Goal: Transaction & Acquisition: Purchase product/service

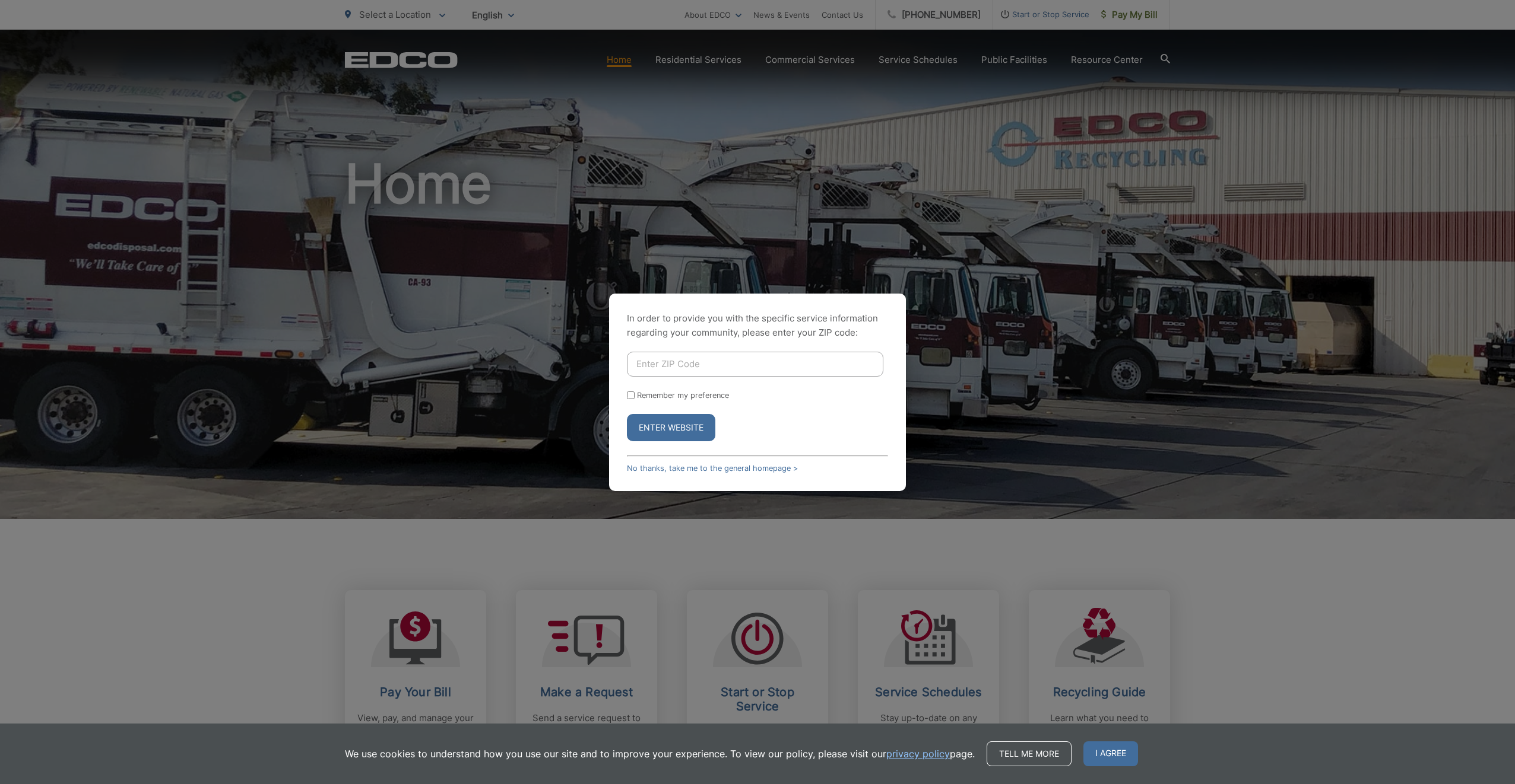
click at [699, 360] on input "Enter ZIP Code" at bounding box center [755, 364] width 256 height 25
type input "91941"
click at [627, 414] on button "Enter Website" at bounding box center [670, 427] width 88 height 27
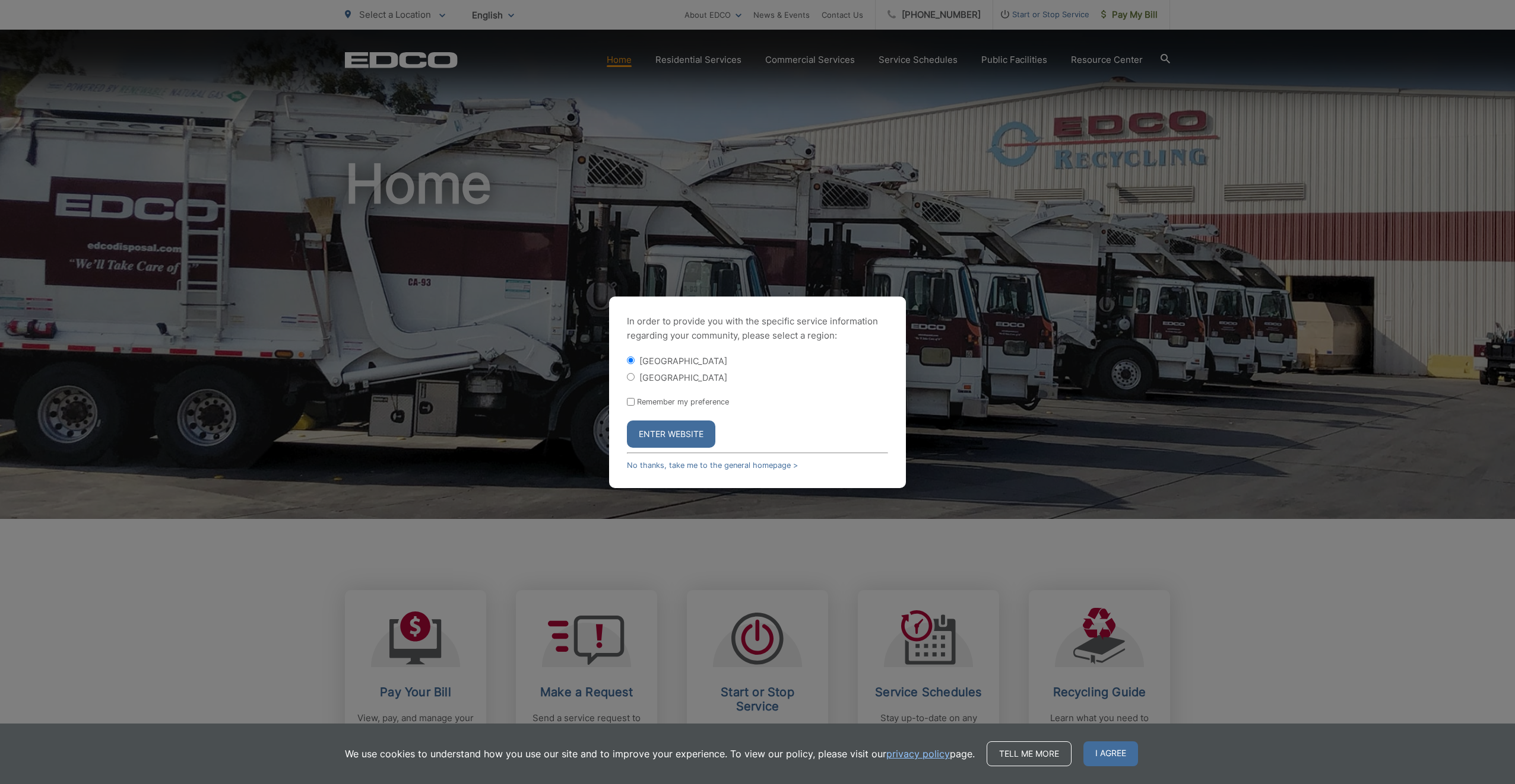
click at [629, 402] on input "Remember my preference" at bounding box center [630, 402] width 7 height 7
checkbox input "true"
click at [653, 433] on button "Enter Website" at bounding box center [670, 433] width 88 height 27
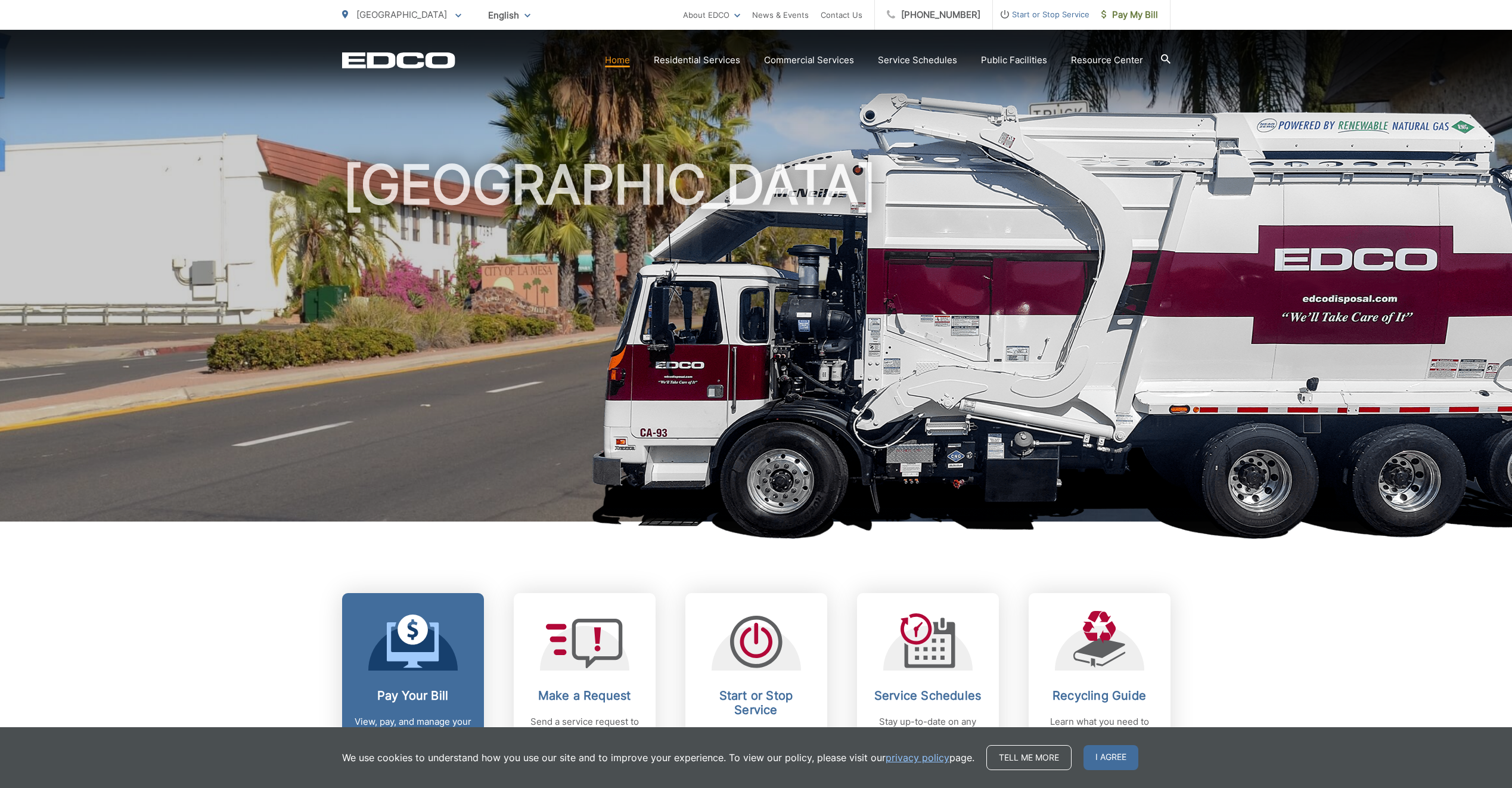
click at [416, 647] on icon at bounding box center [413, 642] width 52 height 54
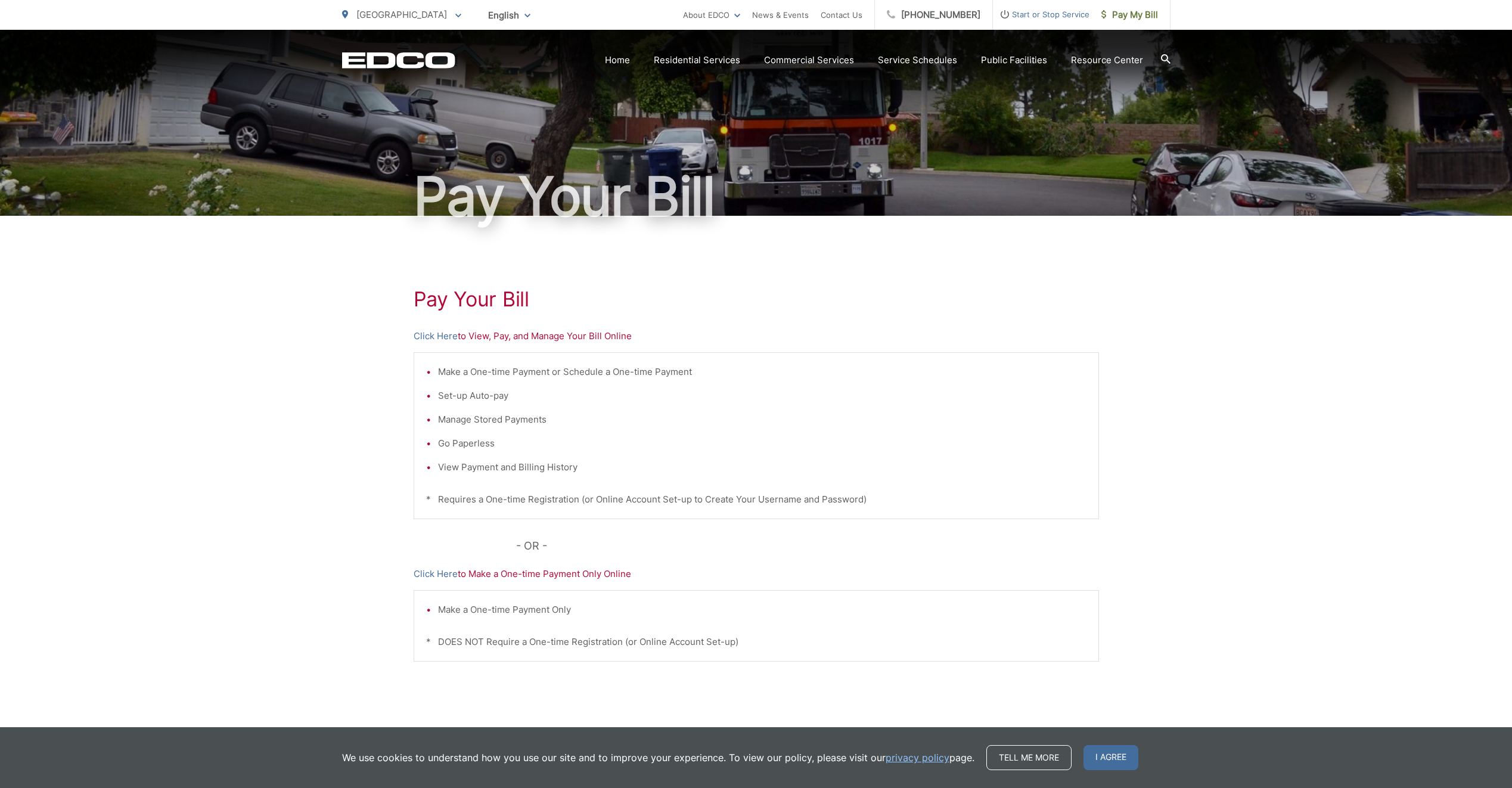
scroll to position [60, 0]
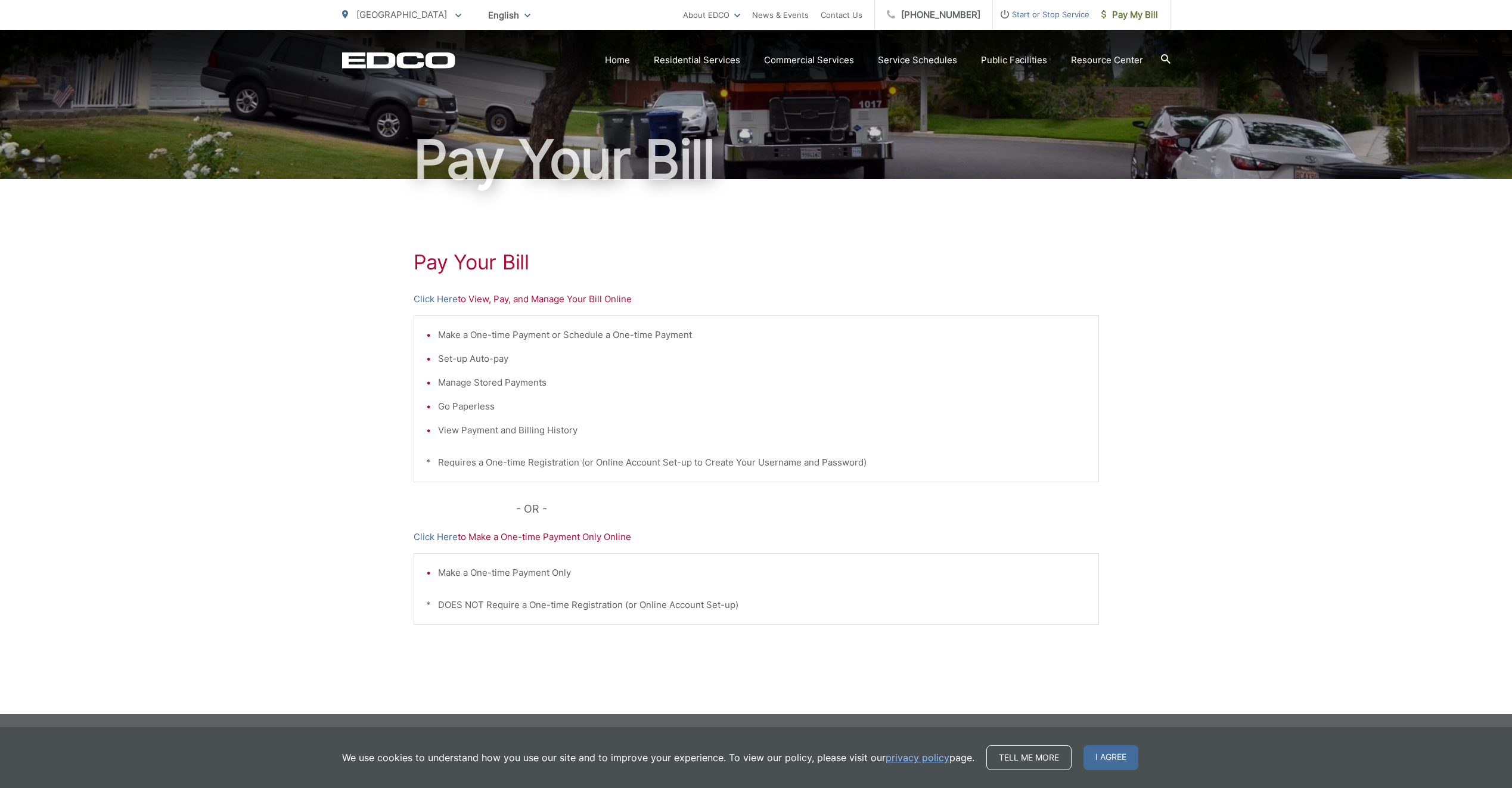
click at [1333, 493] on div "Pay Your Bill Click Here to View, Pay, and Manage Your Bill Online Make a One-t…" at bounding box center [756, 447] width 1512 height 535
click at [1227, 665] on div "Pay Your Bill Click Here to View, Pay, and Manage Your Bill Online Make a One-t…" at bounding box center [756, 447] width 1512 height 535
click at [1113, 758] on span "I agree" at bounding box center [1110, 757] width 55 height 25
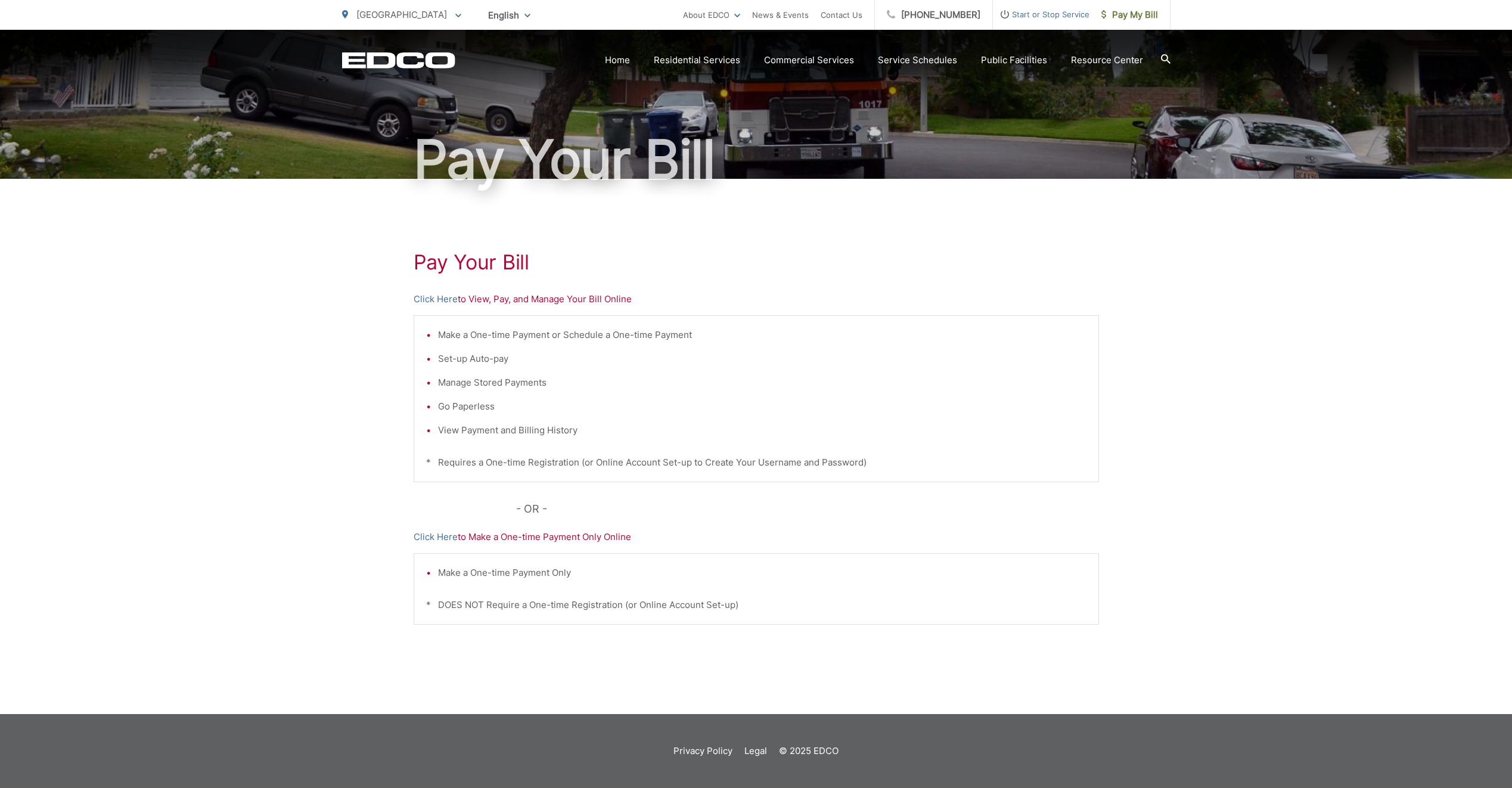
click at [1231, 647] on div "Pay Your Bill Click Here to View, Pay, and Manage Your Bill Online Make a One-t…" at bounding box center [756, 447] width 1512 height 535
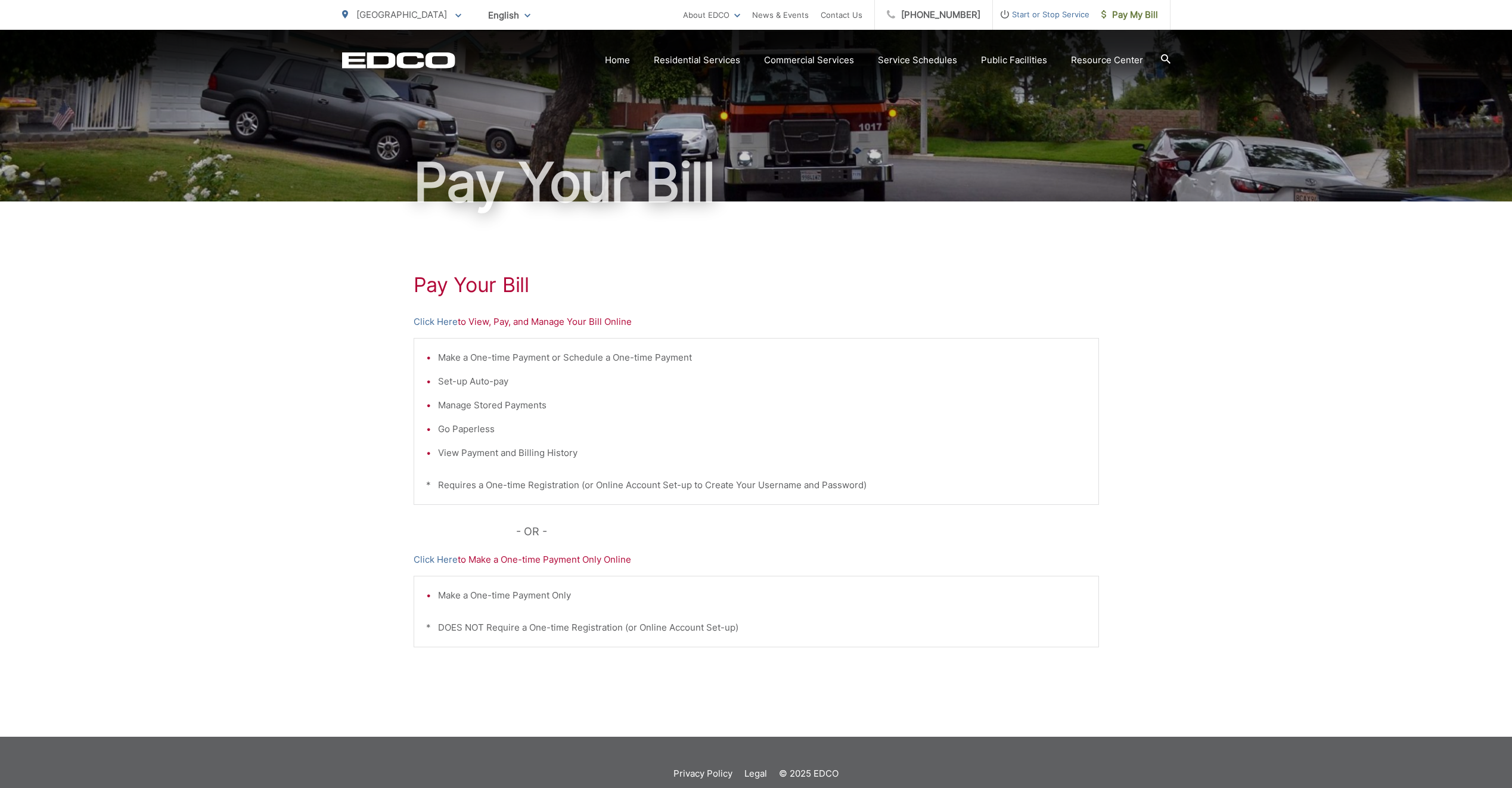
scroll to position [0, 0]
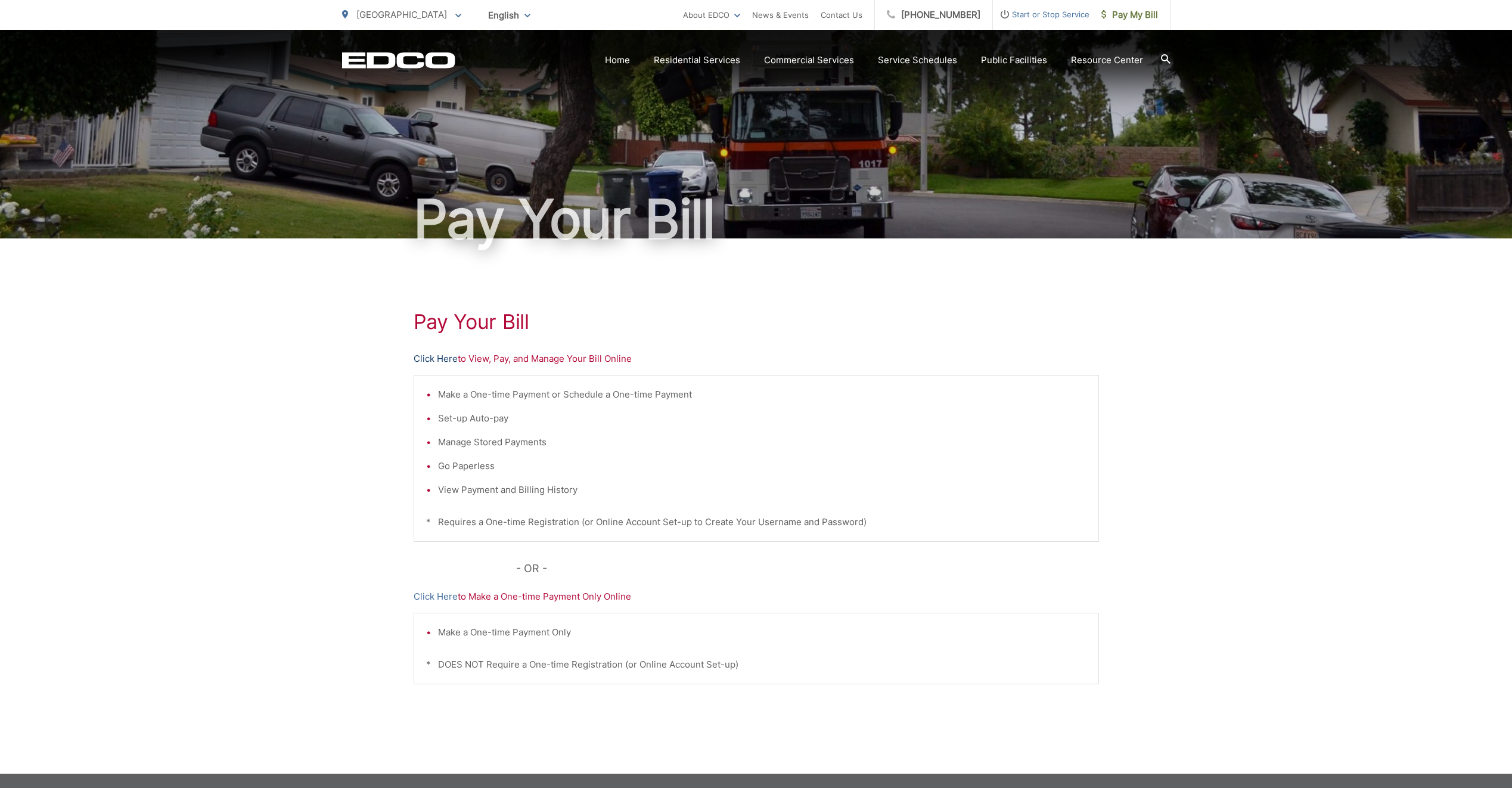
click at [447, 356] on link "Click Here" at bounding box center [435, 358] width 44 height 14
